Goal: Task Accomplishment & Management: Manage account settings

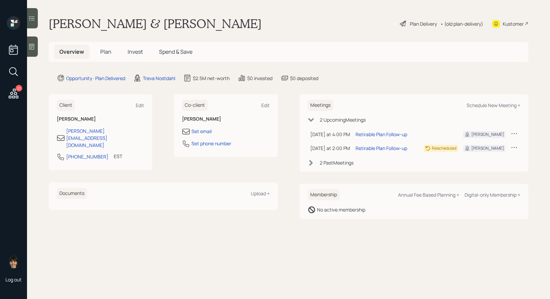
click at [416, 23] on div "Plan Delivery" at bounding box center [423, 23] width 27 height 7
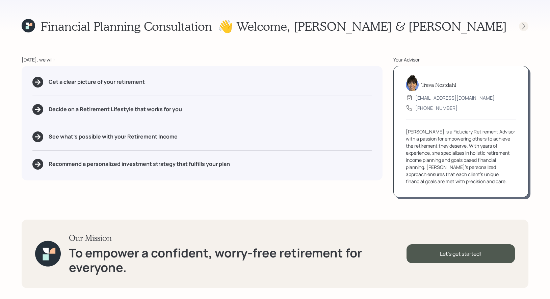
click at [522, 26] on icon at bounding box center [523, 26] width 7 height 7
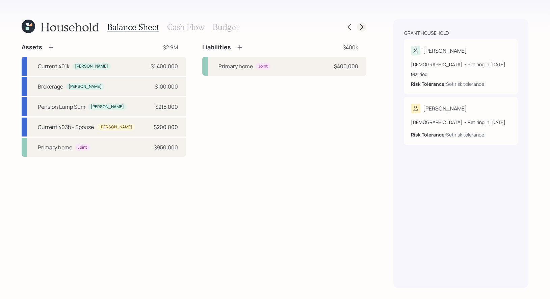
click at [360, 27] on icon at bounding box center [361, 27] width 7 height 7
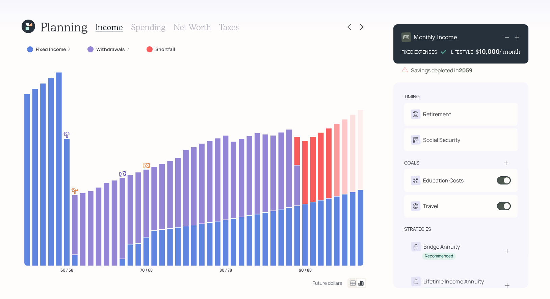
click at [227, 27] on h3 "Taxes" at bounding box center [229, 27] width 20 height 10
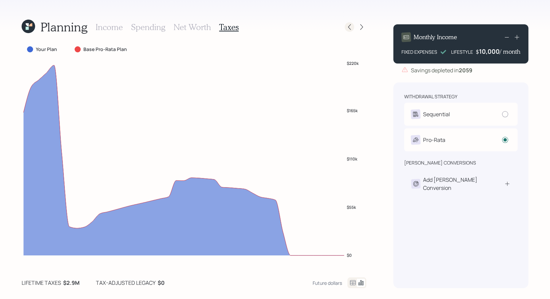
click at [354, 27] on div at bounding box center [348, 26] width 9 height 9
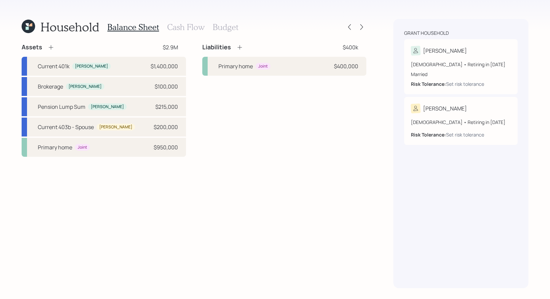
click at [193, 25] on h3 "Cash Flow" at bounding box center [185, 27] width 37 height 10
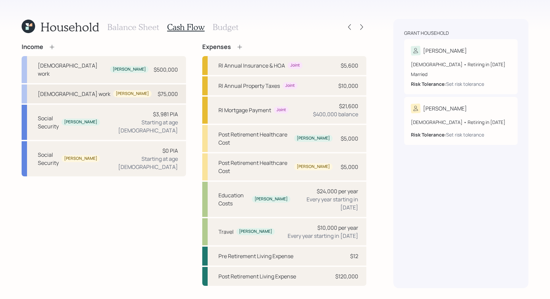
click at [108, 86] on div "Full-time work Jennifer $75,000" at bounding box center [104, 93] width 164 height 19
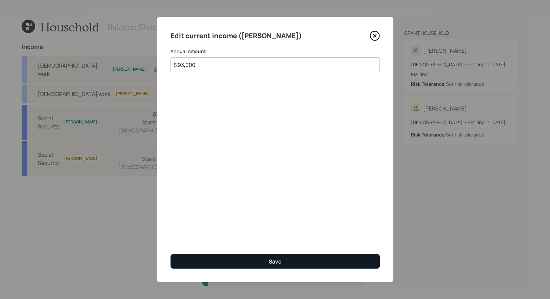
type input "$ 93,000"
click at [225, 263] on button "Save" at bounding box center [274, 261] width 209 height 15
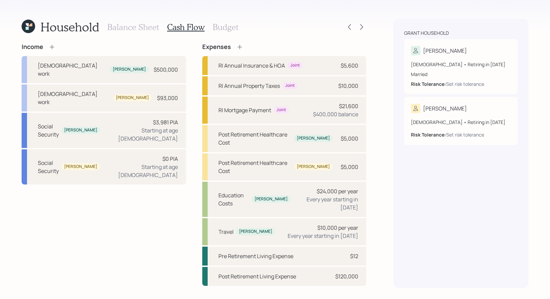
click at [132, 27] on h3 "Balance Sheet" at bounding box center [133, 27] width 52 height 10
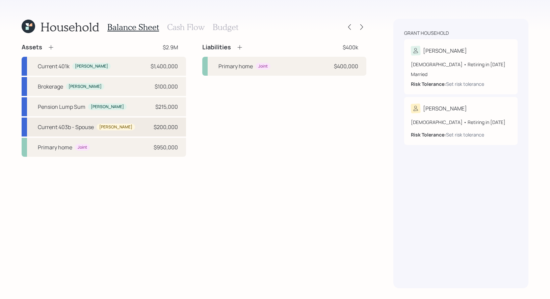
click at [69, 122] on div "Current 403b - Spouse Jennifer $200,000" at bounding box center [104, 126] width 164 height 19
select select "company_sponsored"
select select "balanced"
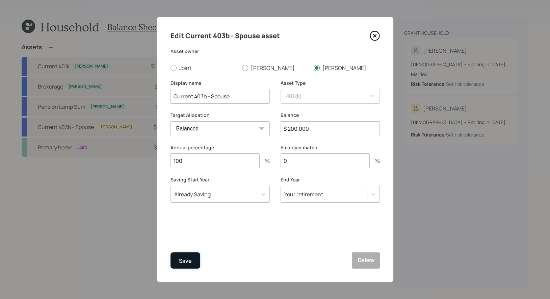
click at [182, 261] on div "Save" at bounding box center [185, 260] width 13 height 9
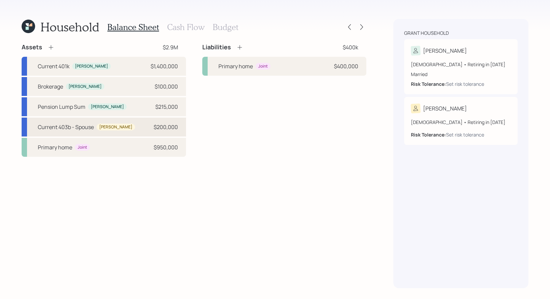
click at [66, 126] on div "Current 403b - Spouse" at bounding box center [66, 127] width 56 height 8
select select "company_sponsored"
select select "balanced"
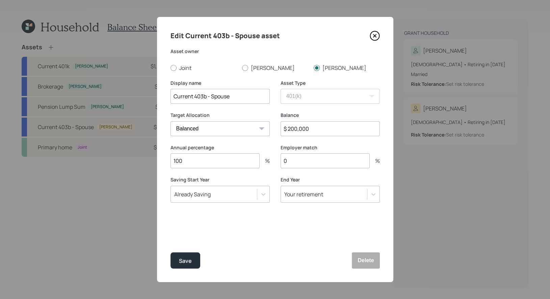
click at [318, 132] on input "$ 200,000" at bounding box center [329, 128] width 99 height 15
type input "$ 307,000"
click at [182, 265] on div "Save" at bounding box center [185, 260] width 13 height 9
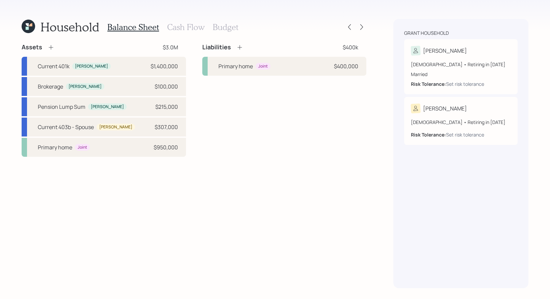
click at [179, 28] on h3 "Cash Flow" at bounding box center [185, 27] width 37 height 10
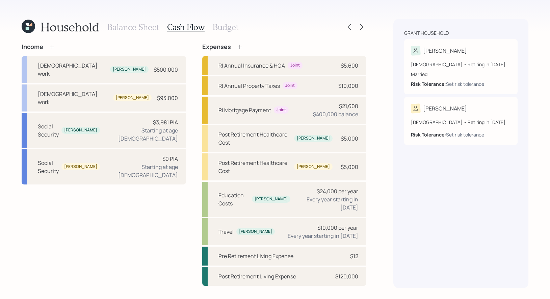
click at [130, 26] on h3 "Balance Sheet" at bounding box center [133, 27] width 52 height 10
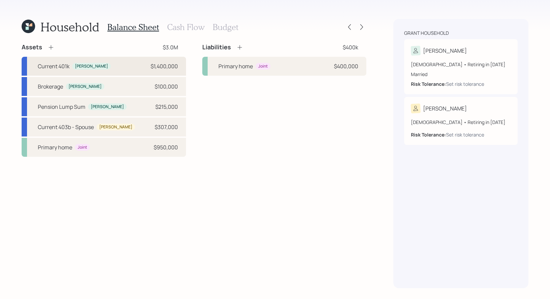
click at [102, 68] on div "Current 401k Greg $1,400,000" at bounding box center [104, 66] width 164 height 19
select select "company_sponsored"
select select "balanced"
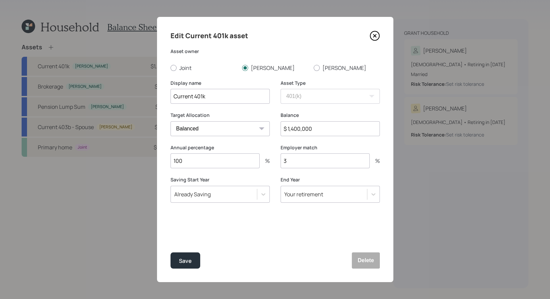
click at [218, 98] on input "Current 401k" at bounding box center [219, 96] width 99 height 15
type input "Current 401k Pre Tax"
click at [186, 260] on div "Save" at bounding box center [185, 260] width 13 height 9
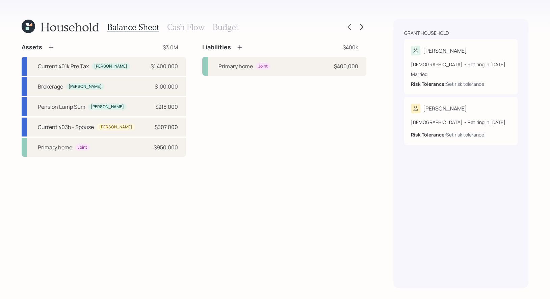
click at [51, 44] on icon at bounding box center [51, 47] width 7 height 7
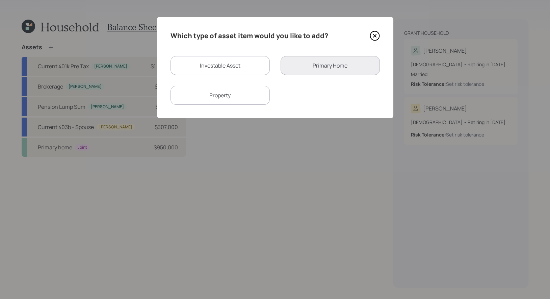
click at [196, 65] on div "Investable Asset" at bounding box center [219, 65] width 99 height 19
select select "taxable"
select select "balanced"
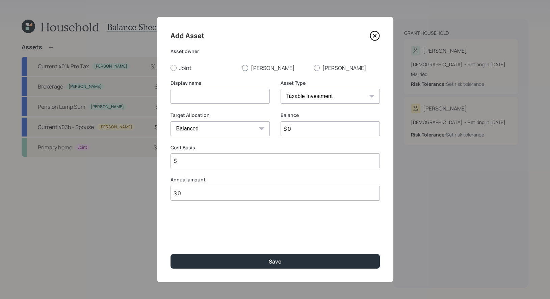
click at [244, 66] on div at bounding box center [245, 68] width 6 height 6
click at [242, 67] on input "Greg" at bounding box center [242, 67] width 0 height 0
radio input "true"
click at [241, 95] on input at bounding box center [219, 96] width 99 height 15
type input "Current 401k (Roth Portion)"
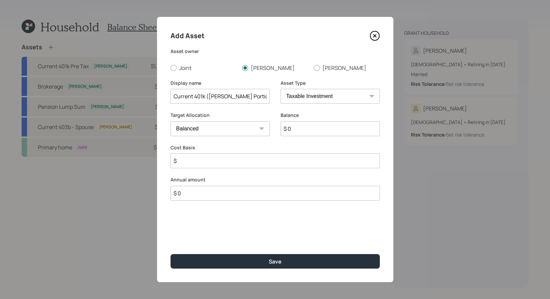
click at [343, 92] on select "SEP IRA IRA Roth IRA 401(k) Roth 401(k) 403(b) Roth 403(b) 457(b) Roth 457(b) H…" at bounding box center [329, 96] width 99 height 15
select select "roth_401k"
click at [280, 89] on select "SEP IRA IRA Roth IRA 401(k) Roth 401(k) 403(b) Roth 403(b) 457(b) Roth 457(b) H…" at bounding box center [329, 96] width 99 height 15
click at [302, 130] on input "$ 0" at bounding box center [329, 128] width 99 height 15
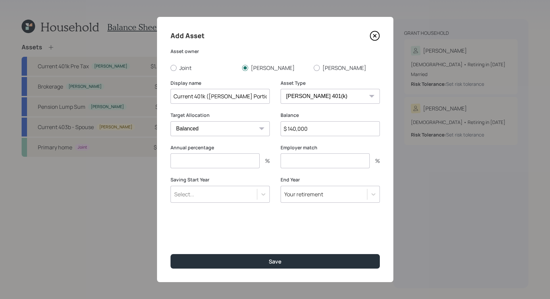
type input "$ 140,000"
click at [218, 164] on input "number" at bounding box center [214, 160] width 89 height 15
type input "0"
click at [300, 161] on input "number" at bounding box center [324, 160] width 89 height 15
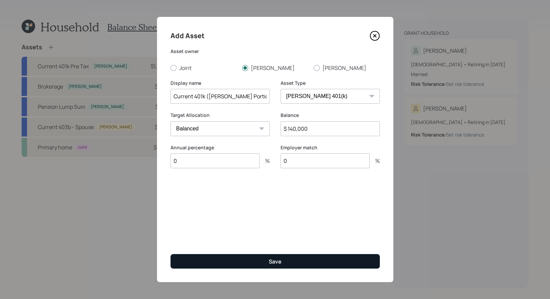
type input "0"
click at [256, 259] on button "Save" at bounding box center [274, 261] width 209 height 15
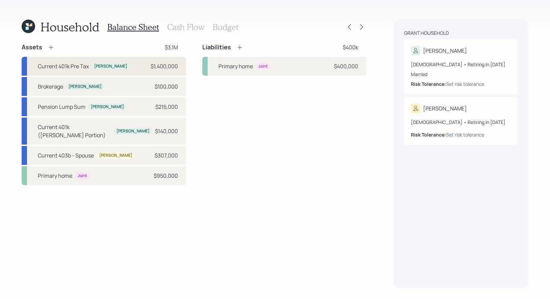
click at [70, 66] on div "Current 401k Pre Tax" at bounding box center [63, 66] width 51 height 8
select select "company_sponsored"
select select "balanced"
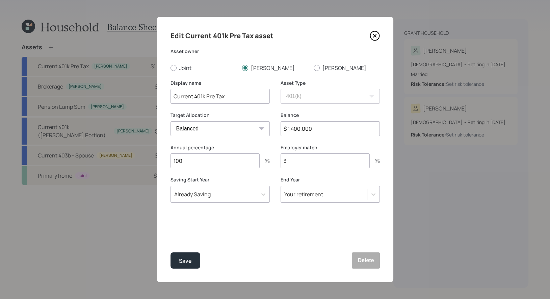
click at [206, 98] on input "Current 401k Pre Tax" at bounding box center [219, 96] width 99 height 15
click at [226, 98] on input "Current 401k (Pre Tax" at bounding box center [219, 96] width 99 height 15
type input "Current 401k (Pre Tax)"
click at [186, 259] on div "Save" at bounding box center [185, 260] width 13 height 9
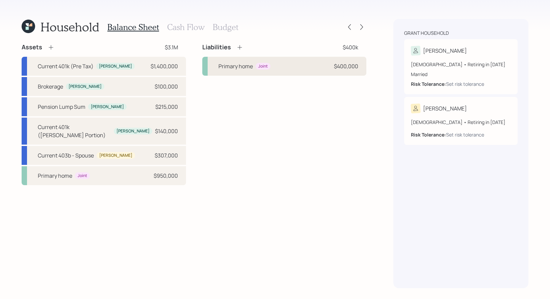
click at [242, 72] on div "Primary home Joint $400,000" at bounding box center [284, 66] width 164 height 19
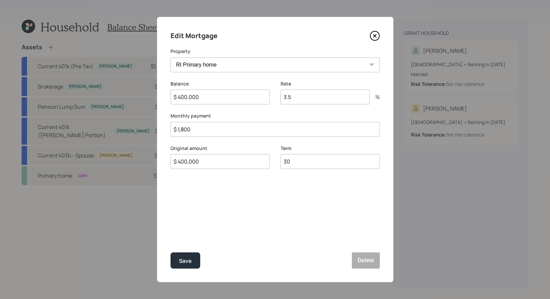
click at [212, 102] on input "$ 400,000" at bounding box center [219, 96] width 99 height 15
type input "$ 437,000"
click at [313, 99] on input "3.5" at bounding box center [324, 96] width 89 height 15
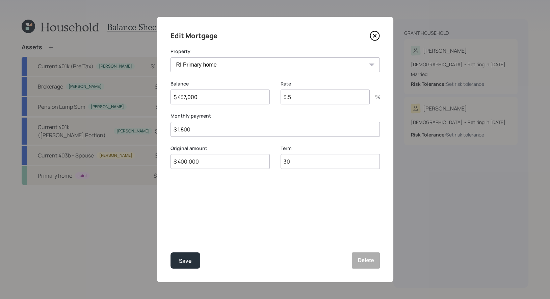
click at [313, 99] on input "3.5" at bounding box center [324, 96] width 89 height 15
type input "2.38"
click at [186, 262] on div "Save" at bounding box center [185, 260] width 13 height 9
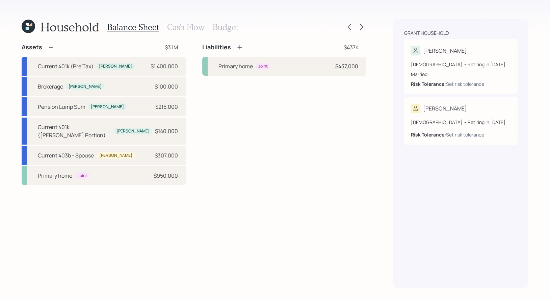
click at [241, 45] on icon at bounding box center [239, 47] width 7 height 7
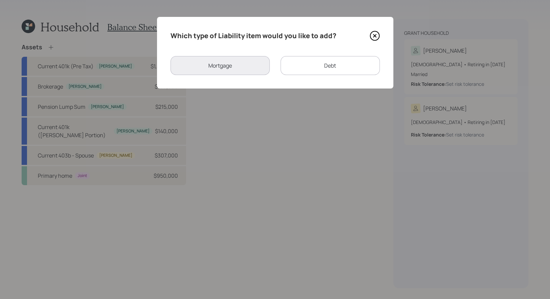
click at [324, 61] on div "Debt" at bounding box center [329, 65] width 99 height 19
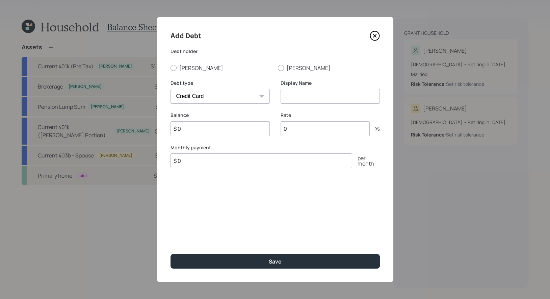
click at [259, 98] on select "Car Credit Card Medical Student Other" at bounding box center [219, 96] width 99 height 15
select select "other"
click at [170, 89] on select "Car Credit Card Medical Student Other" at bounding box center [219, 96] width 99 height 15
click at [298, 103] on input at bounding box center [329, 96] width 99 height 15
type input "HELOC"
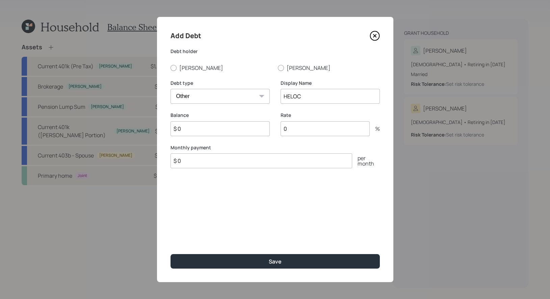
click at [193, 131] on input "$ 0" at bounding box center [219, 128] width 99 height 15
type input "$ 50,000"
click at [305, 131] on input "0" at bounding box center [324, 128] width 89 height 15
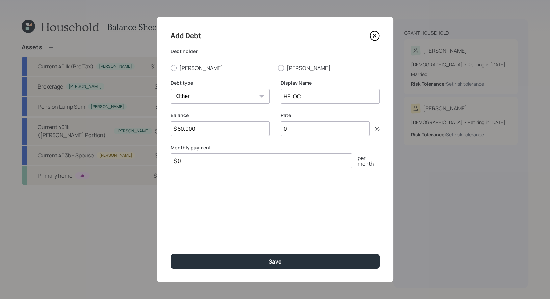
click at [305, 131] on input "0" at bounding box center [324, 128] width 89 height 15
type input "7.5"
click at [199, 162] on input "$ 0" at bounding box center [261, 160] width 182 height 15
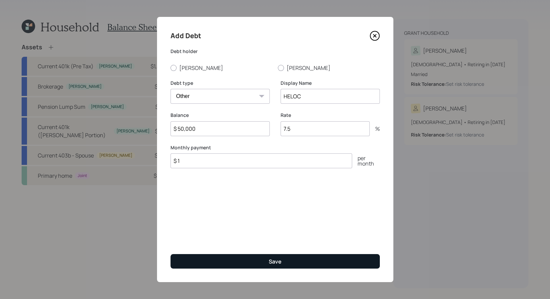
type input "$ 1"
click at [194, 259] on button "Save" at bounding box center [274, 261] width 209 height 15
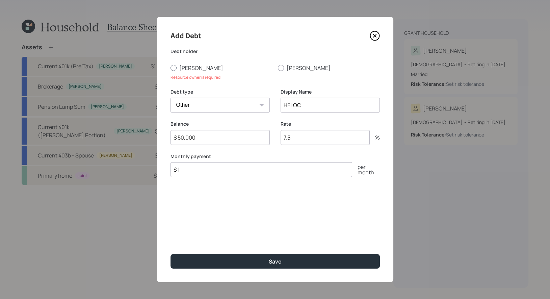
click at [172, 69] on div at bounding box center [173, 68] width 6 height 6
click at [170, 68] on input "Greg" at bounding box center [170, 67] width 0 height 0
radio input "true"
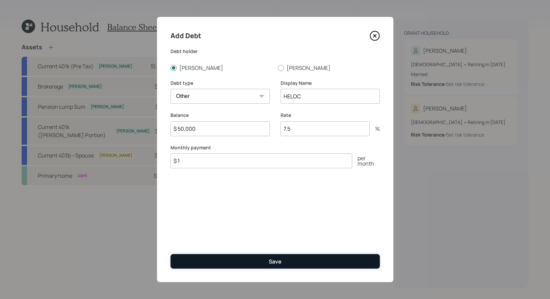
click at [191, 258] on button "Save" at bounding box center [274, 261] width 209 height 15
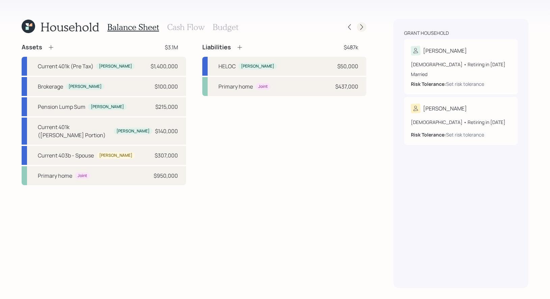
click at [362, 25] on icon at bounding box center [361, 27] width 7 height 7
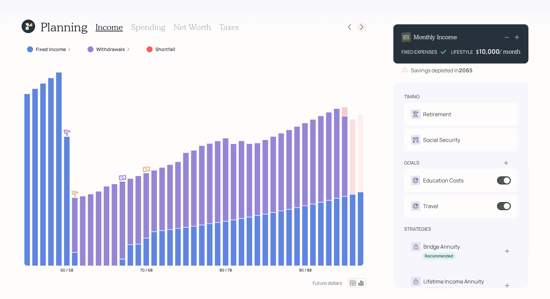
click at [362, 25] on icon at bounding box center [361, 27] width 7 height 7
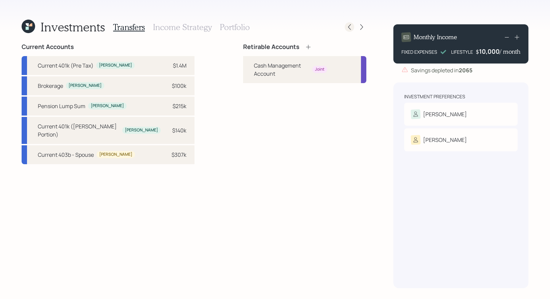
click at [349, 26] on icon at bounding box center [349, 27] width 3 height 6
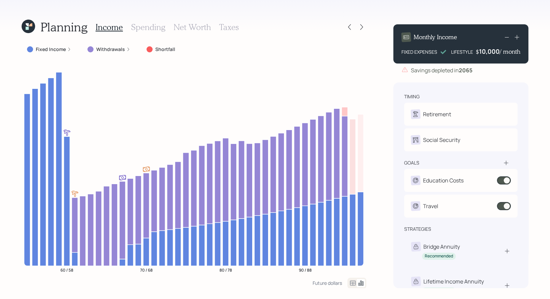
click at [143, 29] on h3 "Spending" at bounding box center [148, 27] width 34 height 10
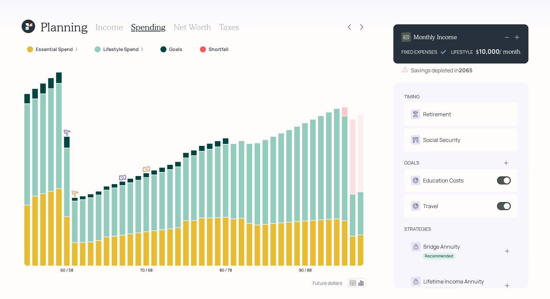
click at [352, 281] on icon at bounding box center [353, 283] width 8 height 8
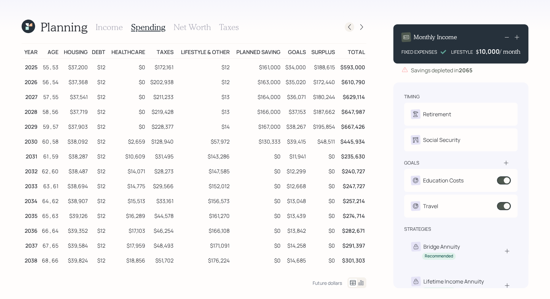
click at [351, 28] on icon at bounding box center [349, 27] width 7 height 7
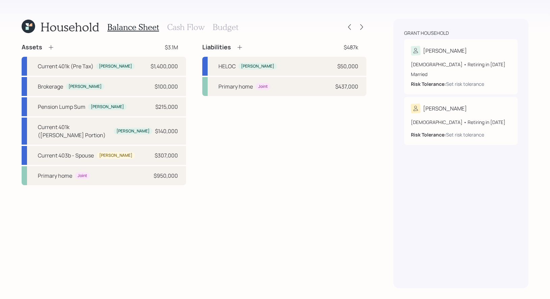
click at [174, 28] on h3 "Cash Flow" at bounding box center [185, 27] width 37 height 10
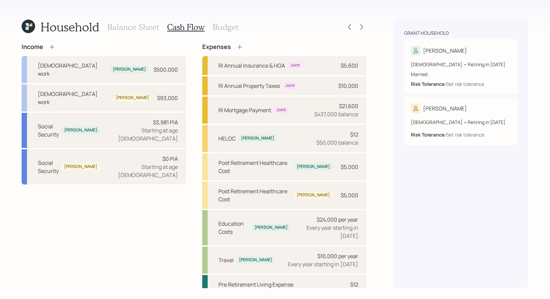
click at [115, 27] on h3 "Balance Sheet" at bounding box center [133, 27] width 52 height 10
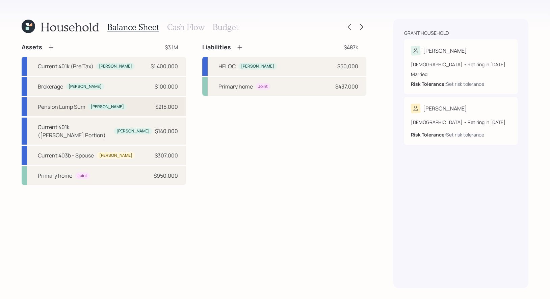
click at [80, 107] on div "Pension Lump Sum" at bounding box center [62, 107] width 48 height 8
select select "company_sponsored"
select select "balanced"
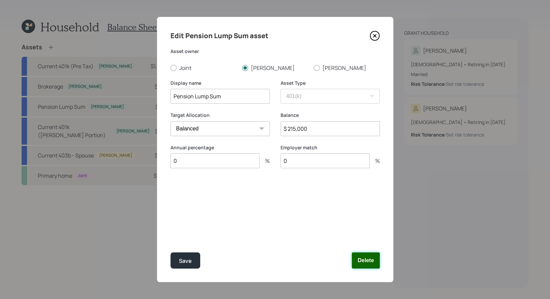
click at [367, 260] on button "Delete" at bounding box center [366, 260] width 28 height 16
click at [371, 39] on icon at bounding box center [374, 36] width 10 height 10
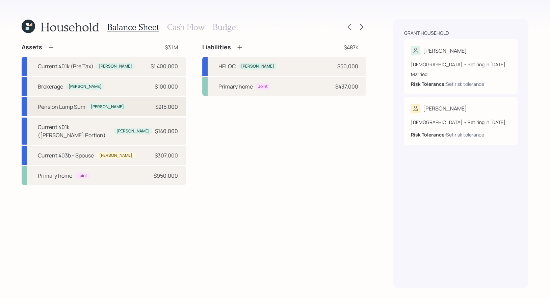
click at [80, 105] on div "Pension Lump Sum" at bounding box center [62, 107] width 48 height 8
select select "company_sponsored"
select select "balanced"
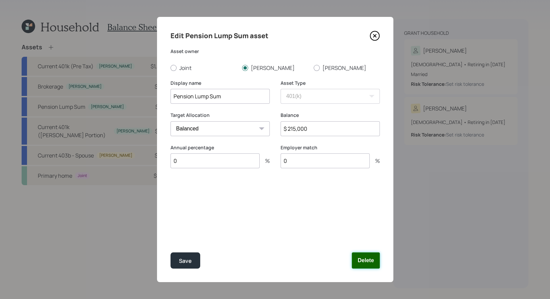
click at [370, 259] on button "Delete" at bounding box center [366, 260] width 28 height 16
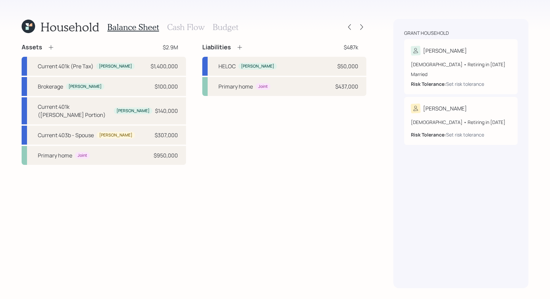
click at [179, 26] on h3 "Cash Flow" at bounding box center [185, 27] width 37 height 10
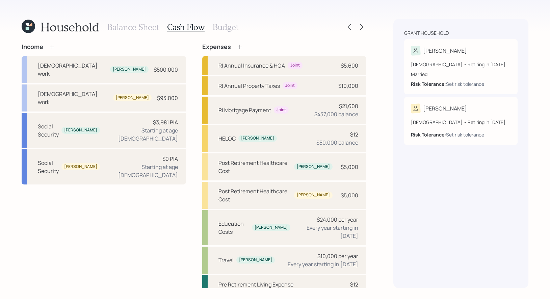
click at [50, 47] on icon at bounding box center [52, 47] width 7 height 7
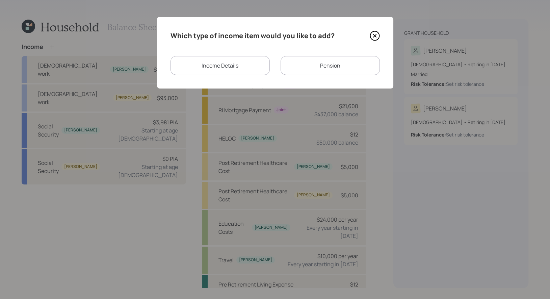
click at [304, 64] on div "Pension" at bounding box center [329, 65] width 99 height 19
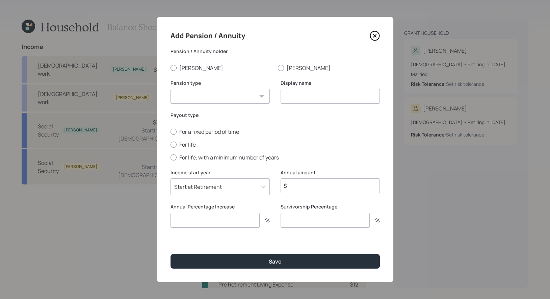
click at [172, 68] on div at bounding box center [173, 68] width 6 height 6
click at [170, 68] on input "Greg" at bounding box center [170, 67] width 0 height 0
radio input "true"
click at [188, 96] on select "Pension Annuity" at bounding box center [219, 96] width 99 height 15
select select "pension"
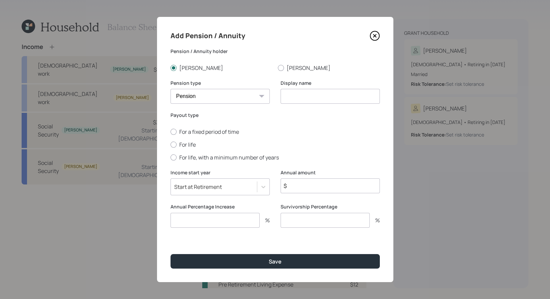
click at [170, 89] on select "Pension Annuity" at bounding box center [219, 96] width 99 height 15
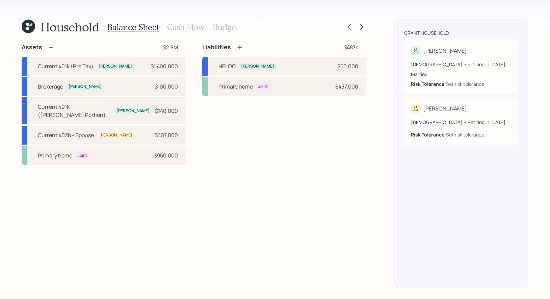
click at [189, 26] on h3 "Cash Flow" at bounding box center [185, 27] width 37 height 10
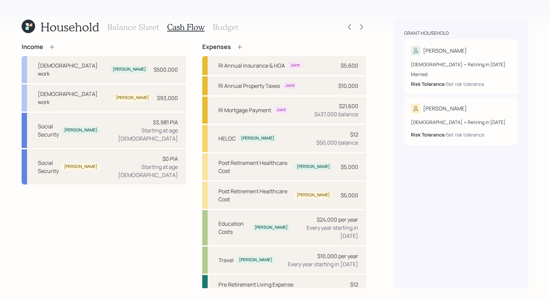
click at [130, 25] on h3 "Balance Sheet" at bounding box center [133, 27] width 52 height 10
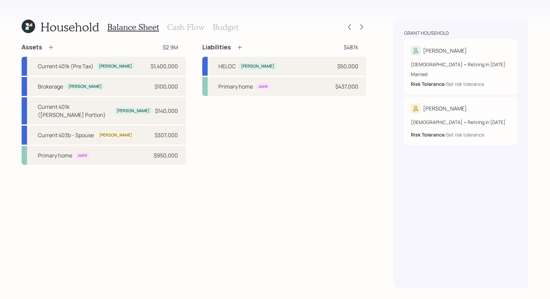
click at [182, 29] on h3 "Cash Flow" at bounding box center [185, 27] width 37 height 10
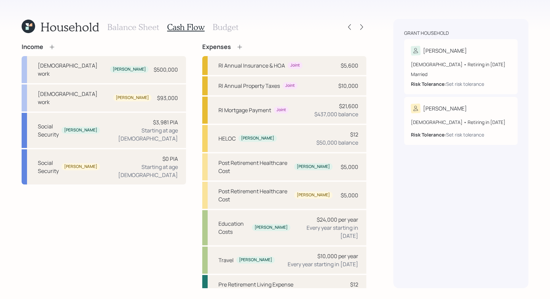
click at [47, 44] on div "Income" at bounding box center [39, 46] width 34 height 7
click at [52, 46] on icon at bounding box center [52, 47] width 7 height 7
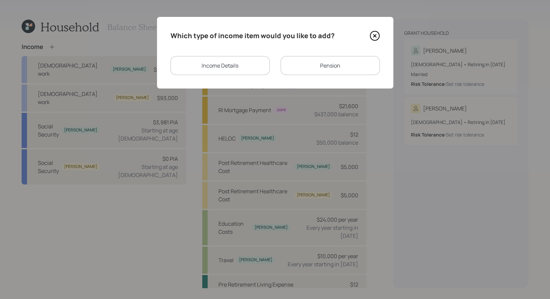
click at [306, 67] on div "Pension" at bounding box center [329, 65] width 99 height 19
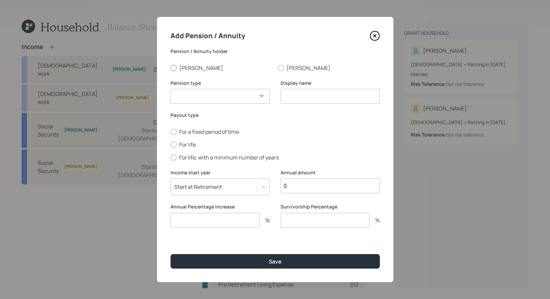
click at [174, 66] on div at bounding box center [173, 68] width 6 height 6
click at [170, 67] on input "Greg" at bounding box center [170, 67] width 0 height 0
radio input "true"
click at [178, 99] on select "Pension Annuity" at bounding box center [219, 96] width 99 height 15
select select "pension"
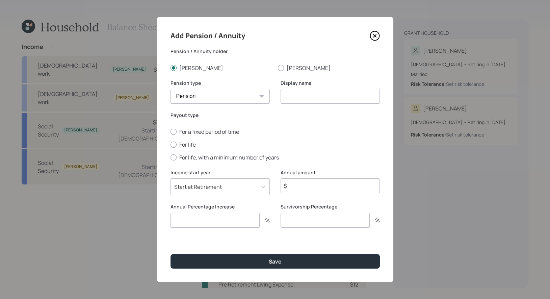
click at [170, 89] on select "Pension Annuity" at bounding box center [219, 96] width 99 height 15
click at [311, 100] on input at bounding box center [329, 96] width 99 height 15
type input "Pension"
click at [174, 144] on div at bounding box center [173, 144] width 6 height 6
click at [170, 144] on input "For life" at bounding box center [170, 144] width 0 height 0
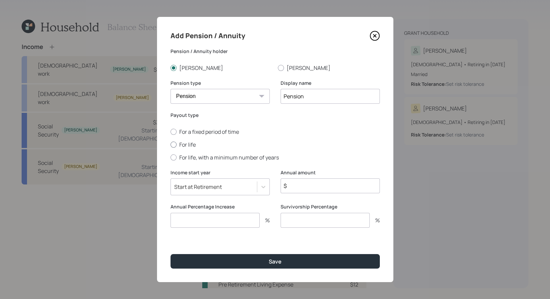
radio input "true"
click at [190, 187] on div "Start at Retirement" at bounding box center [198, 186] width 48 height 7
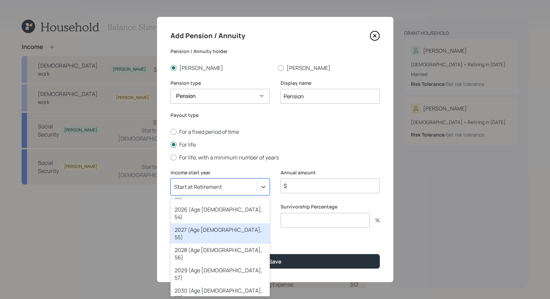
scroll to position [91, 0]
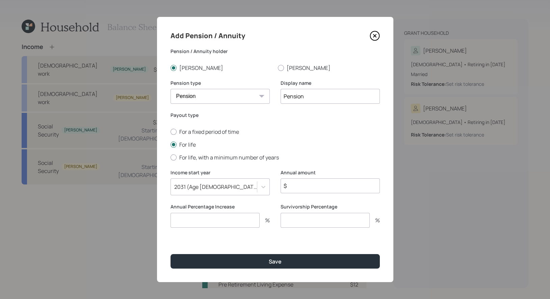
click at [328, 97] on input "Pension" at bounding box center [329, 96] width 99 height 15
type input "Pension 2031 and beyond"
click at [300, 186] on input "$" at bounding box center [329, 185] width 99 height 15
type input "$ 16,800"
click at [218, 222] on input "number" at bounding box center [214, 220] width 89 height 15
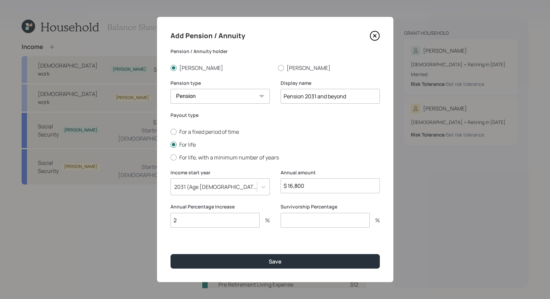
type input "2"
click at [305, 222] on input "number" at bounding box center [324, 220] width 89 height 15
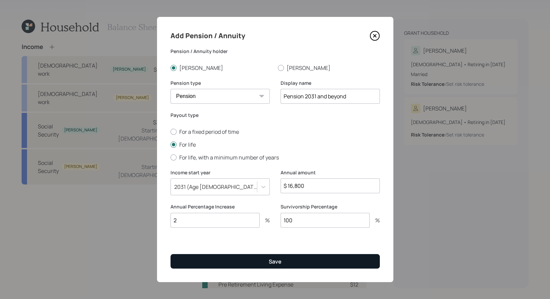
type input "100"
click at [267, 261] on button "Save" at bounding box center [274, 261] width 209 height 15
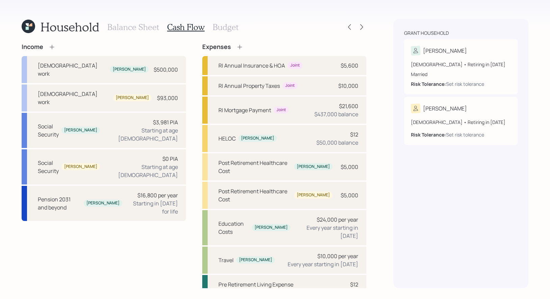
click at [51, 44] on icon at bounding box center [52, 47] width 7 height 7
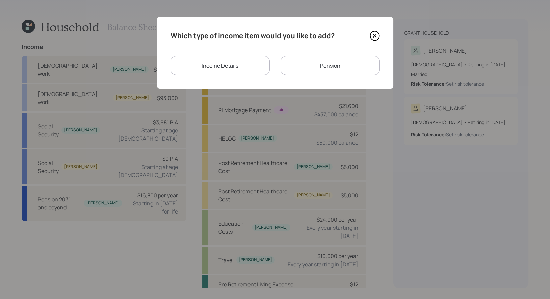
click at [329, 66] on div "Pension" at bounding box center [329, 65] width 99 height 19
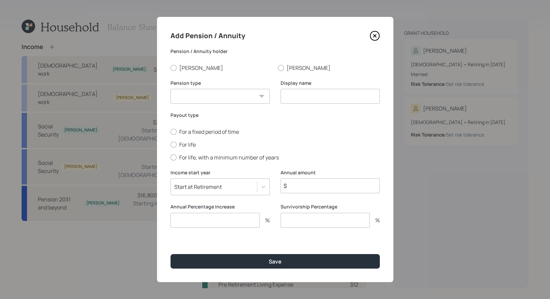
click at [211, 96] on select "Pension Annuity" at bounding box center [219, 96] width 99 height 15
select select "pension"
click at [170, 89] on select "Pension Annuity" at bounding box center [219, 96] width 99 height 15
click at [171, 67] on div at bounding box center [173, 68] width 6 height 6
click at [170, 67] on input "Greg" at bounding box center [170, 67] width 0 height 0
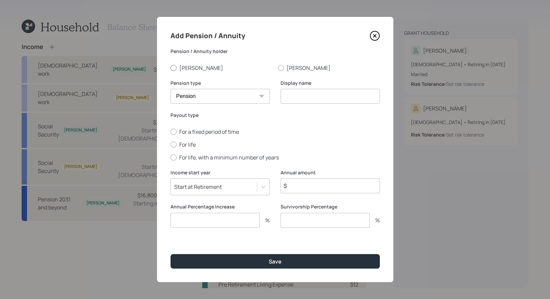
radio input "true"
click at [326, 98] on input at bounding box center [329, 96] width 99 height 15
type input "Pensionn Pro Rate for 2030"
click at [306, 185] on input "$" at bounding box center [329, 185] width 99 height 15
type input "$ 8,400"
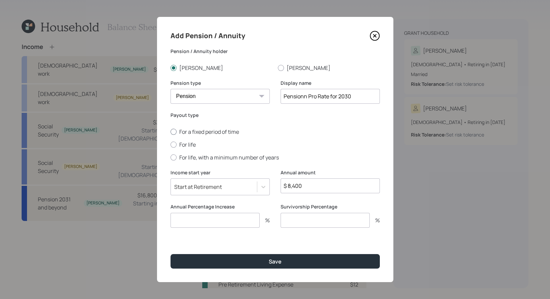
click at [175, 131] on div at bounding box center [173, 132] width 6 height 6
click at [170, 131] on input "For a fixed period of time" at bounding box center [170, 131] width 0 height 0
radio input "true"
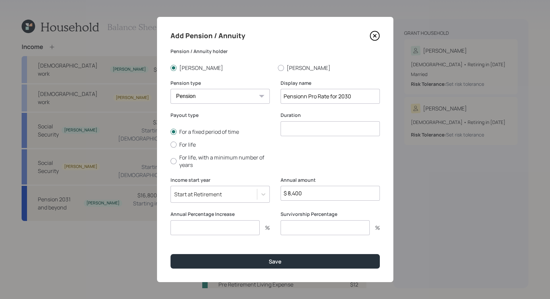
click at [294, 131] on input "number" at bounding box center [329, 128] width 99 height 15
type input "1"
click at [227, 194] on div "Start at Retirement" at bounding box center [214, 193] width 86 height 11
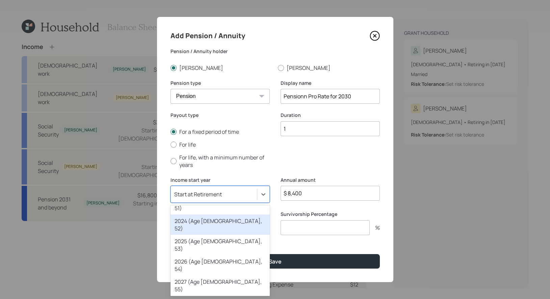
scroll to position [79, 0]
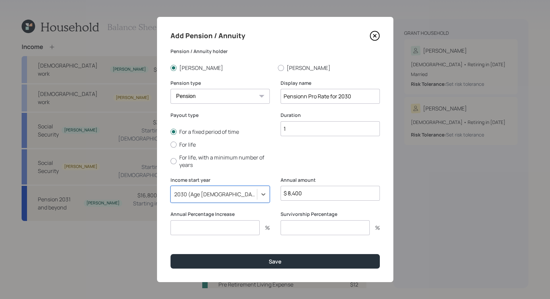
click at [205, 229] on input "number" at bounding box center [214, 227] width 89 height 15
type input "0"
click at [307, 224] on input "number" at bounding box center [324, 227] width 89 height 15
type input "0"
click at [359, 97] on input "Pensionn Pro Rate for 2030" at bounding box center [329, 96] width 99 height 15
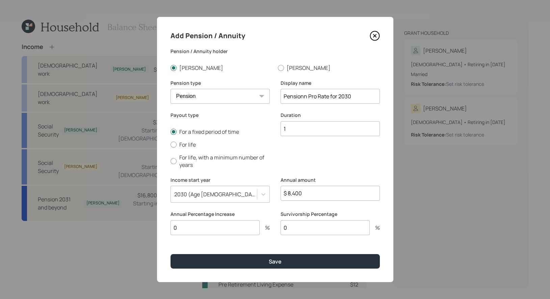
click at [317, 97] on input "Pensionn Pro Rate for 2030" at bounding box center [329, 96] width 99 height 15
click at [326, 96] on input "Pensionn Prorate for 2030" at bounding box center [329, 96] width 99 height 15
click at [360, 100] on input "Pensionn Prorated for 2030" at bounding box center [329, 96] width 99 height 15
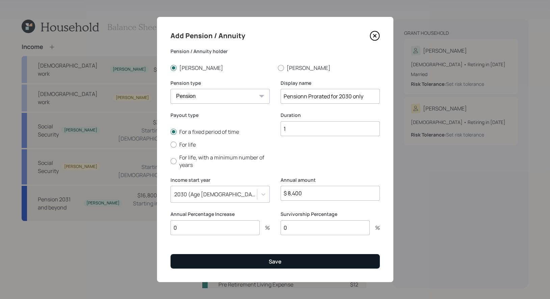
type input "Pensionn Prorated for 2030 only"
click at [245, 261] on button "Save" at bounding box center [274, 261] width 209 height 15
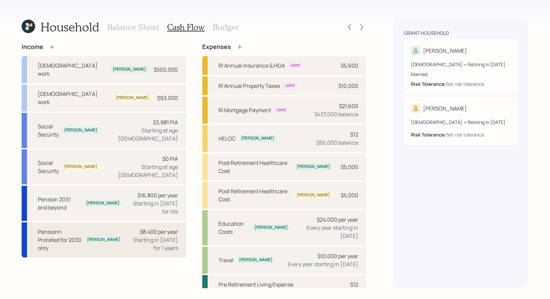
click at [72, 227] on div "Pensionn Prorated for 2030 only" at bounding box center [60, 239] width 44 height 24
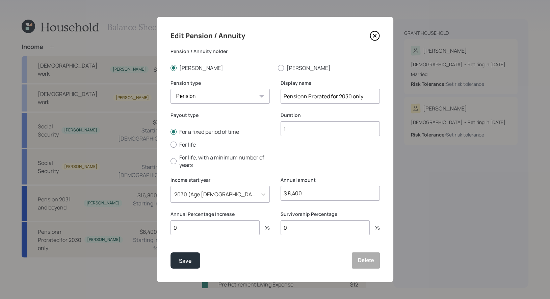
click at [304, 98] on input "Pensionn Prorated for 2030 only" at bounding box center [329, 96] width 99 height 15
type input "Pension Prorated for 2030 only"
click at [190, 262] on div "Save" at bounding box center [185, 260] width 13 height 9
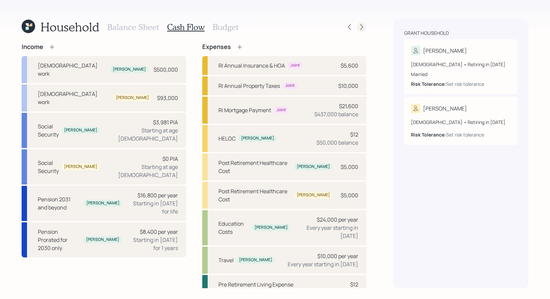
click at [361, 26] on icon at bounding box center [361, 27] width 3 height 6
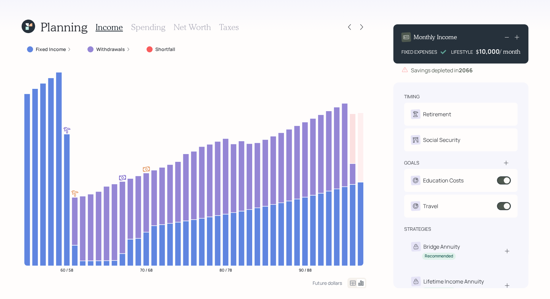
click at [201, 26] on h3 "Net Worth" at bounding box center [191, 27] width 37 height 10
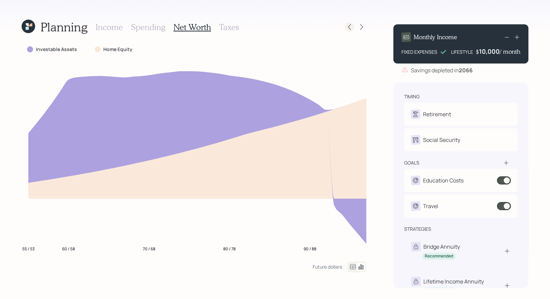
click at [351, 26] on icon at bounding box center [349, 27] width 7 height 7
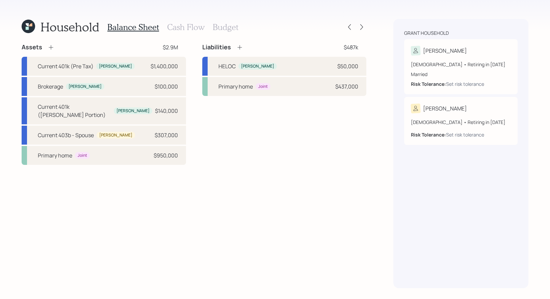
click at [172, 26] on h3 "Cash Flow" at bounding box center [185, 27] width 37 height 10
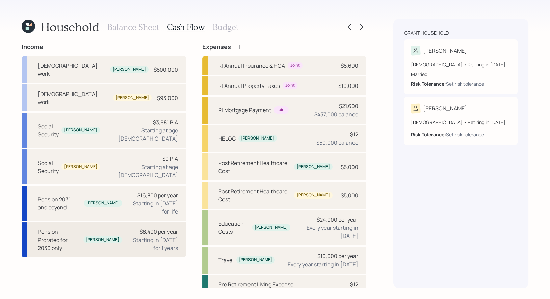
click at [67, 227] on div "Pension Prorated for 2030 only" at bounding box center [59, 239] width 43 height 24
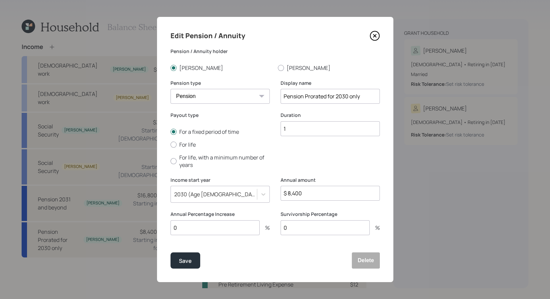
click at [376, 38] on icon at bounding box center [374, 36] width 10 height 10
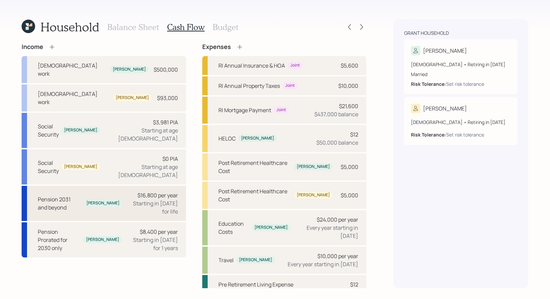
click at [67, 195] on div "Pension 2031 and beyond" at bounding box center [59, 203] width 43 height 16
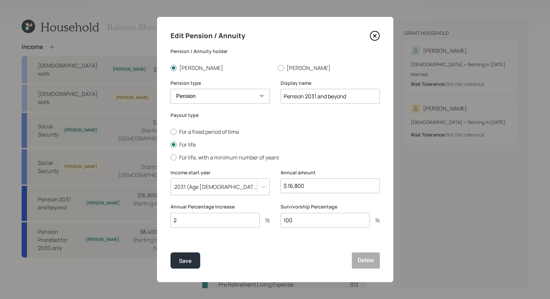
click at [229, 187] on div "2031 (Age 61, 59)" at bounding box center [214, 186] width 86 height 11
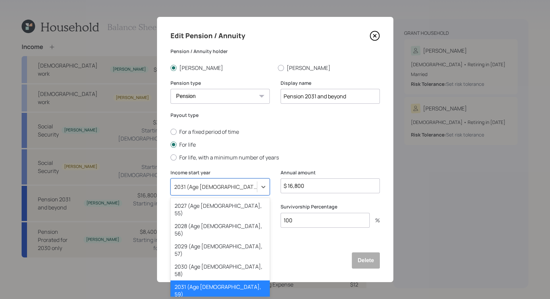
scroll to position [116, 0]
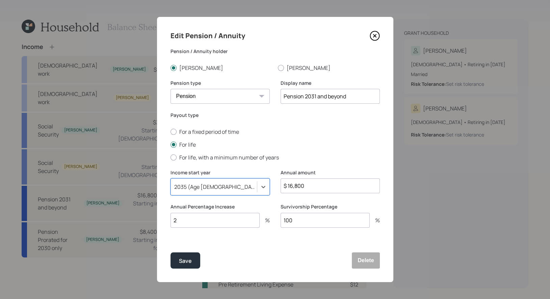
click at [334, 185] on input "$ 16,800" at bounding box center [329, 185] width 99 height 15
type input "$ 20,600"
click at [187, 261] on div "Save" at bounding box center [185, 260] width 13 height 9
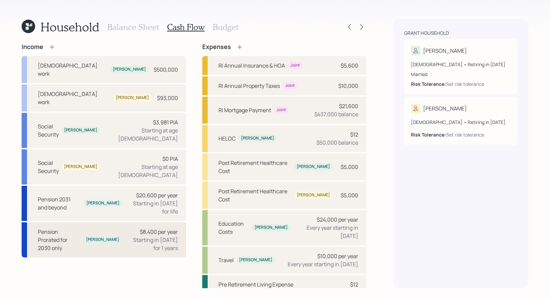
click at [64, 227] on div "Pension Prorated for 2030 only" at bounding box center [59, 239] width 43 height 24
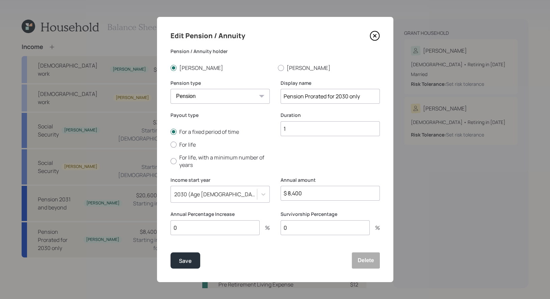
click at [217, 195] on div "2030 (Age 60, 58)" at bounding box center [215, 193] width 83 height 7
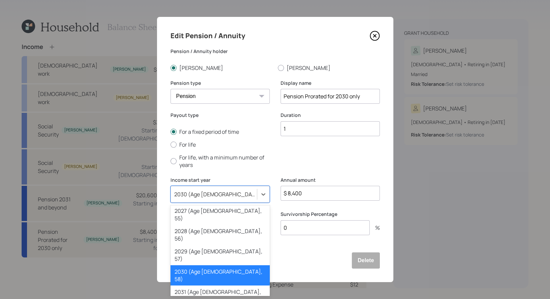
scroll to position [117, 0]
click at [372, 262] on button "Delete" at bounding box center [366, 260] width 28 height 16
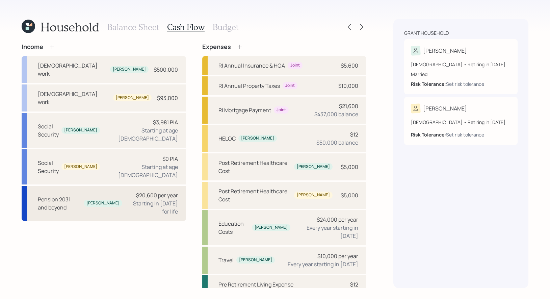
click at [142, 199] on div "Starting in 2035 for life" at bounding box center [153, 207] width 50 height 16
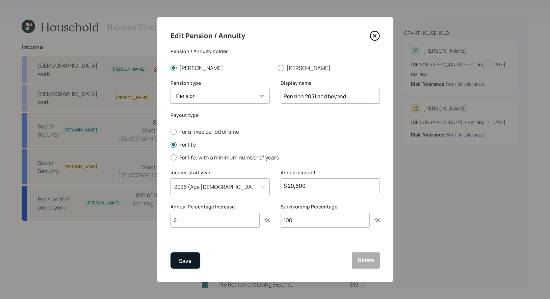
click at [185, 258] on div "Save" at bounding box center [185, 260] width 13 height 9
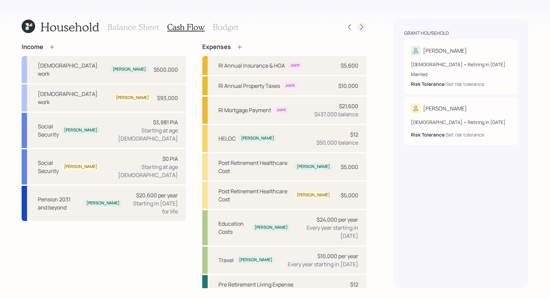
click at [362, 26] on icon at bounding box center [361, 27] width 7 height 7
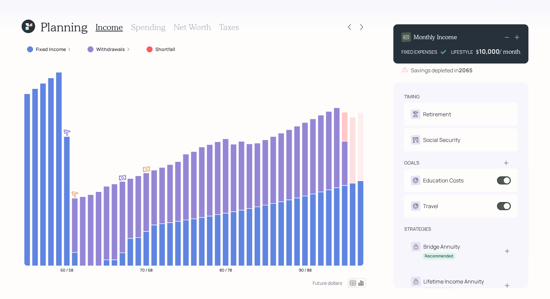
click at [148, 26] on h3 "Spending" at bounding box center [148, 27] width 34 height 10
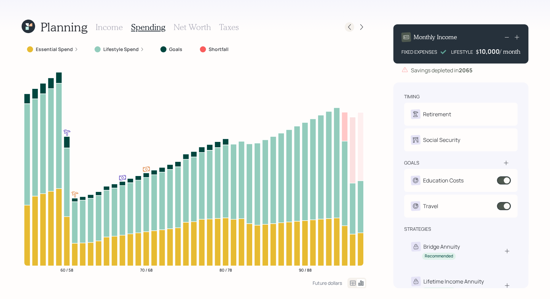
click at [351, 25] on icon at bounding box center [349, 27] width 7 height 7
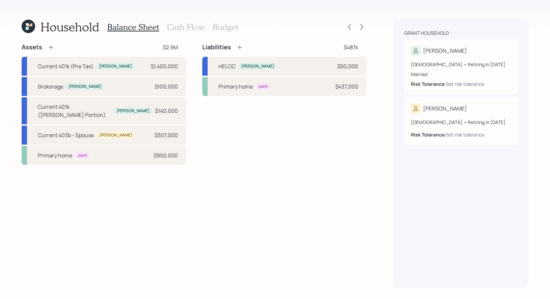
click at [184, 27] on h3 "Cash Flow" at bounding box center [185, 27] width 37 height 10
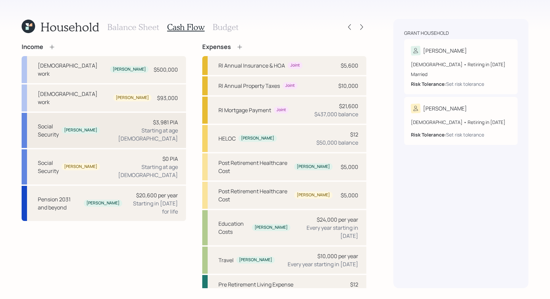
click at [116, 113] on div "Social Security Greg $3,981 PIA Starting at age 67" at bounding box center [104, 130] width 164 height 35
select select "8"
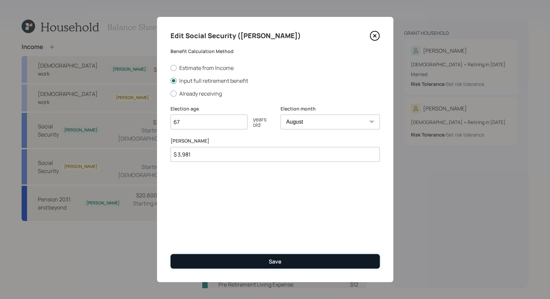
click at [234, 257] on button "Save" at bounding box center [274, 261] width 209 height 15
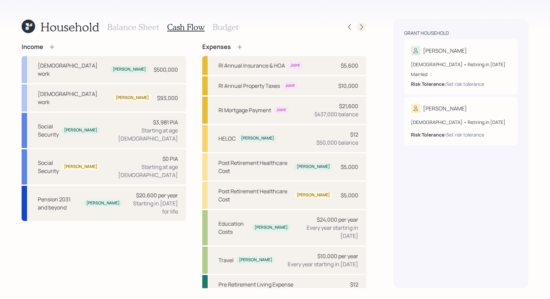
click at [362, 26] on icon at bounding box center [361, 27] width 3 height 6
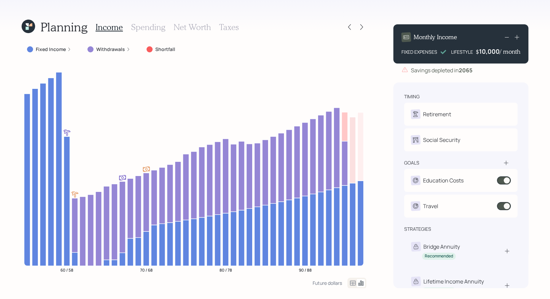
click at [202, 27] on h3 "Net Worth" at bounding box center [191, 27] width 37 height 10
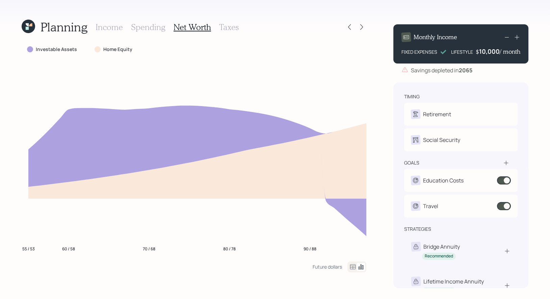
click at [158, 27] on h3 "Spending" at bounding box center [148, 27] width 34 height 10
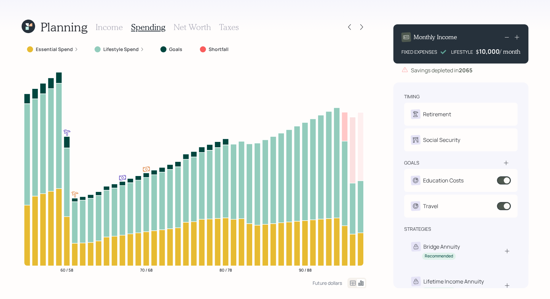
click at [353, 283] on icon at bounding box center [353, 282] width 6 height 5
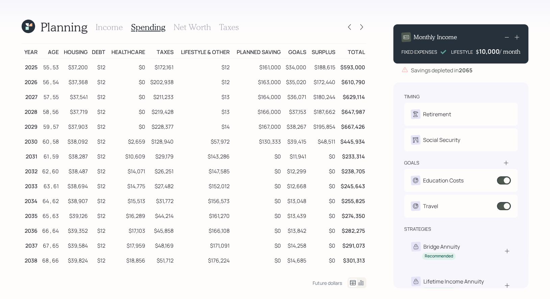
click at [113, 27] on h3 "Income" at bounding box center [108, 27] width 27 height 10
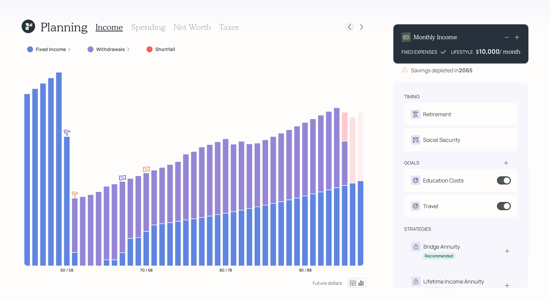
click at [353, 29] on div at bounding box center [348, 26] width 9 height 9
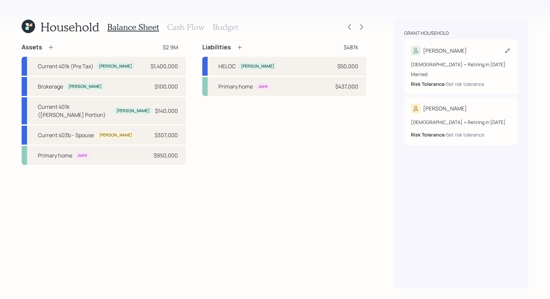
click at [507, 48] on icon at bounding box center [507, 50] width 7 height 7
select select "8"
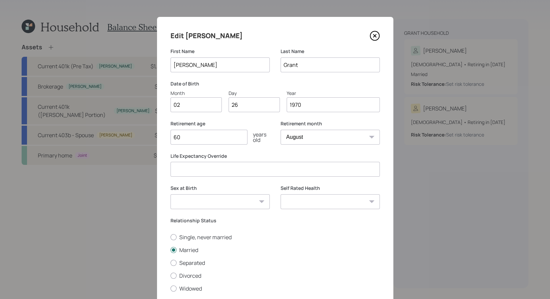
click at [377, 35] on icon at bounding box center [374, 36] width 10 height 10
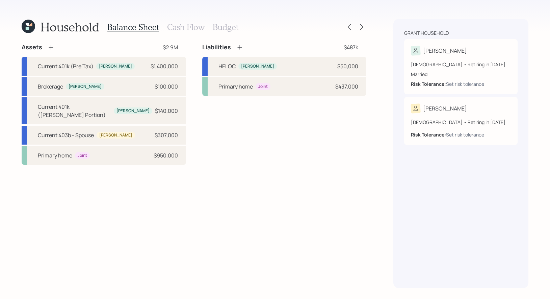
click at [173, 25] on h3 "Cash Flow" at bounding box center [185, 27] width 37 height 10
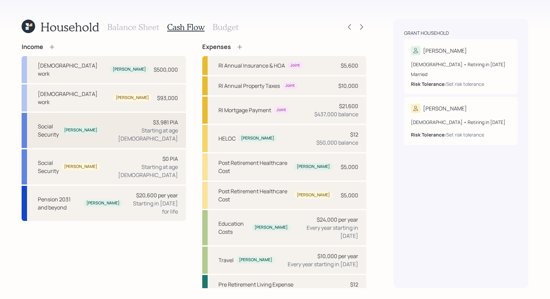
click at [98, 115] on div "Social Security Greg $3,981 PIA Starting at age 67" at bounding box center [104, 130] width 164 height 35
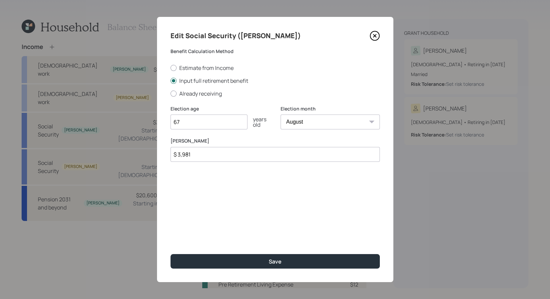
click at [313, 123] on select "January February March April May June July August September October November De…" at bounding box center [329, 121] width 99 height 15
select select "2"
click at [280, 114] on select "January February March April May June July August September October November De…" at bounding box center [329, 121] width 99 height 15
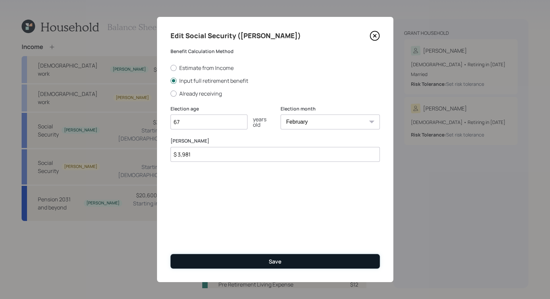
click at [244, 261] on button "Save" at bounding box center [274, 261] width 209 height 15
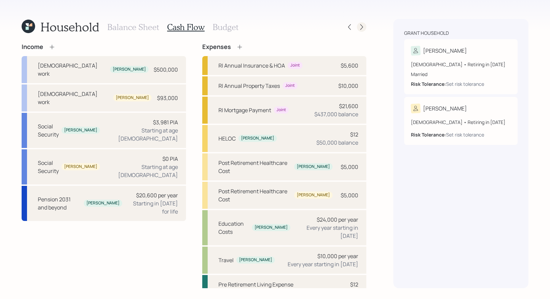
click at [360, 28] on icon at bounding box center [361, 27] width 7 height 7
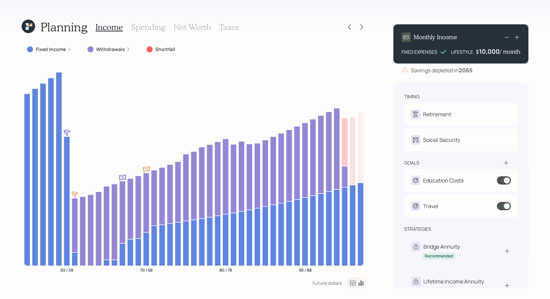
click at [30, 27] on icon at bounding box center [28, 26] width 19 height 19
